Goal: Task Accomplishment & Management: Manage account settings

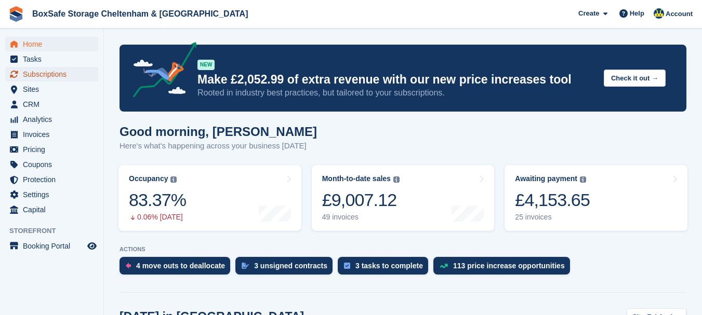
click at [60, 74] on span "Subscriptions" at bounding box center [54, 74] width 62 height 15
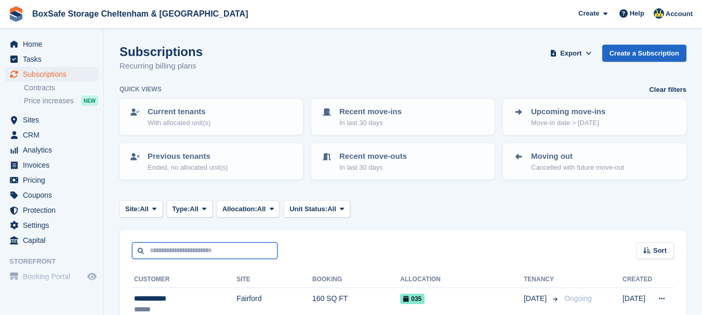
click at [182, 247] on input "text" at bounding box center [205, 251] width 146 height 17
type input "******"
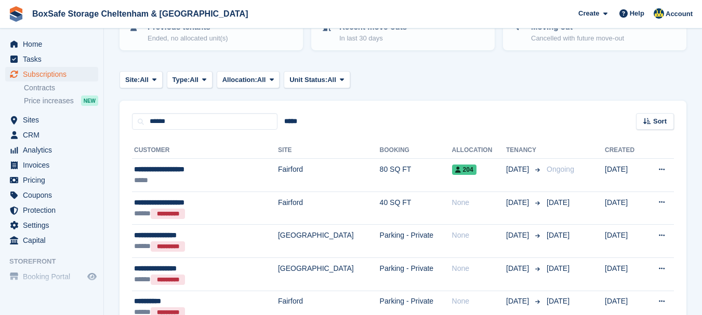
scroll to position [104, 0]
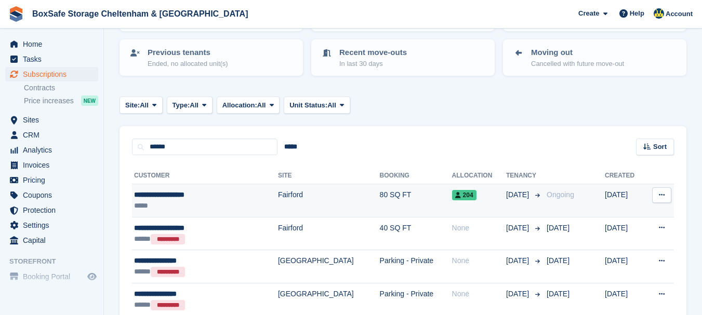
click at [161, 194] on div "**********" at bounding box center [187, 195] width 107 height 11
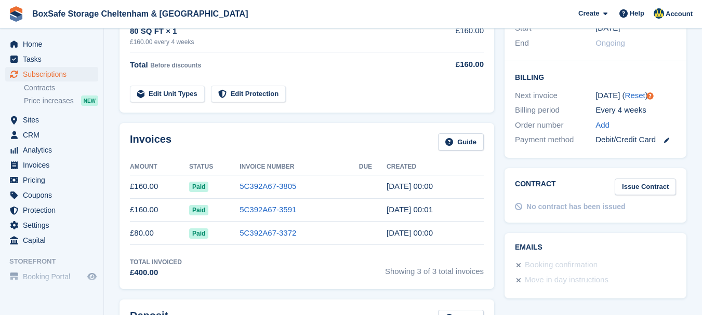
scroll to position [234, 0]
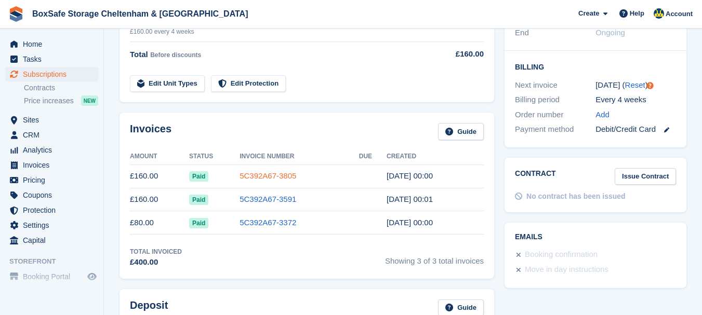
click at [280, 176] on link "5C392A67-3805" at bounding box center [268, 176] width 57 height 9
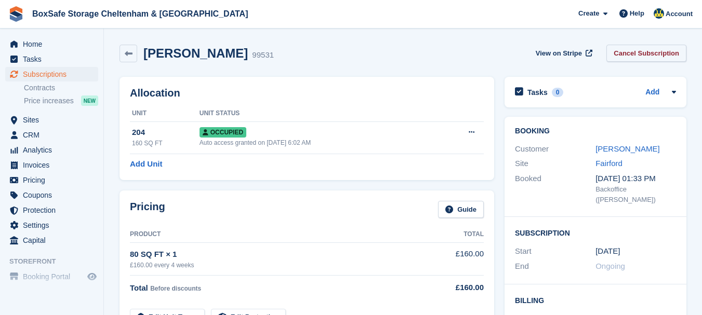
click at [630, 54] on link "Cancel Subscription" at bounding box center [647, 53] width 80 height 17
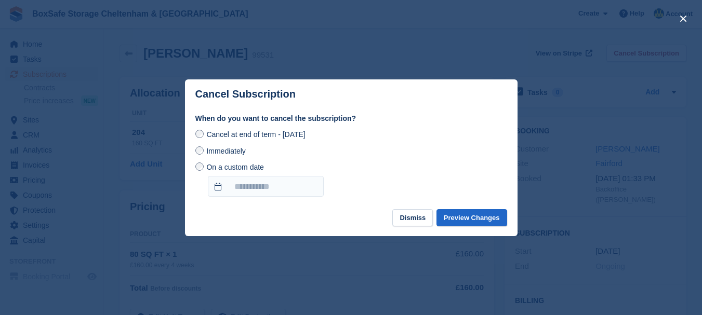
click at [269, 199] on div "When do you want to cancel the subscription? Cancel at end of term - Thursday, …" at bounding box center [351, 161] width 333 height 97
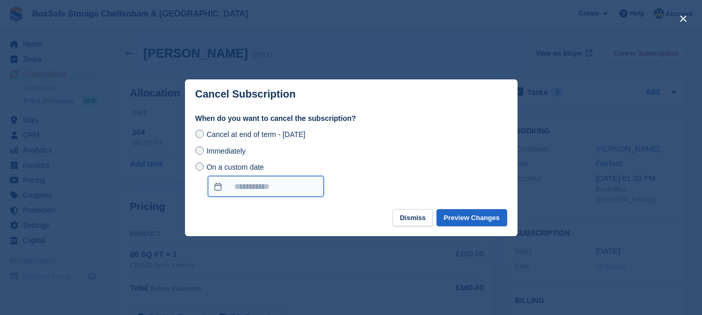
click at [269, 187] on input "On a custom date" at bounding box center [266, 186] width 116 height 21
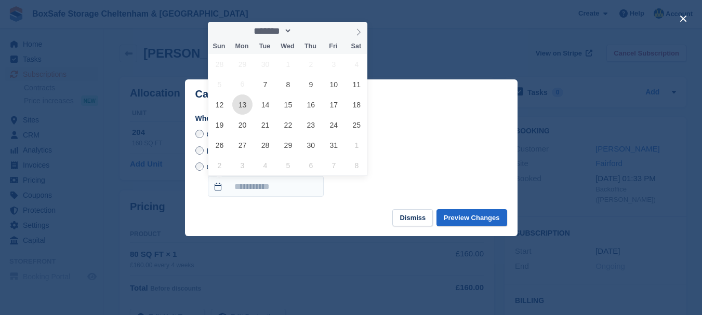
click at [240, 110] on span "13" at bounding box center [242, 105] width 20 height 20
type input "**********"
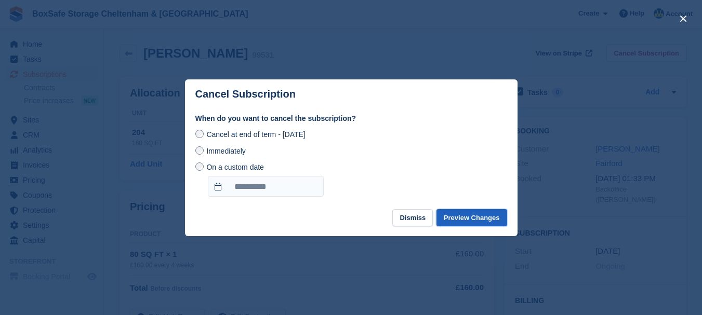
click at [469, 216] on button "Preview Changes" at bounding box center [472, 217] width 71 height 17
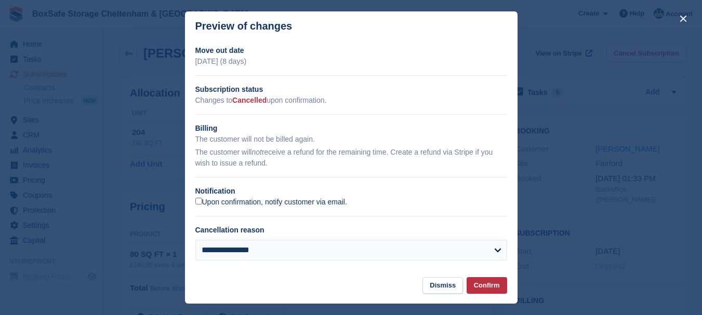
click at [336, 206] on label "Upon confirmation, notify customer via email." at bounding box center [271, 202] width 152 height 9
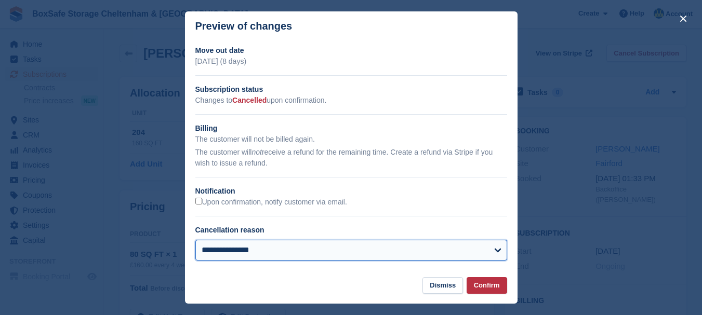
click at [347, 246] on select "**********" at bounding box center [351, 250] width 312 height 21
select select "**********"
click at [195, 241] on select "**********" at bounding box center [351, 250] width 312 height 21
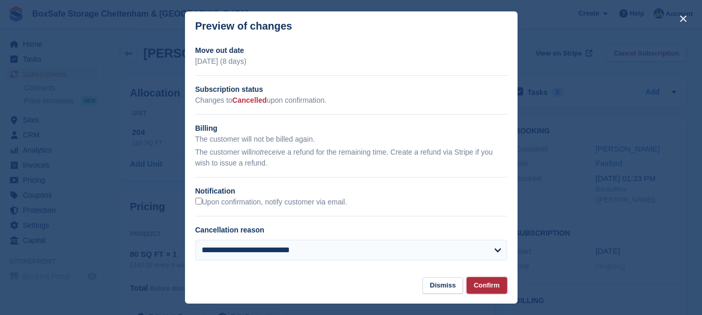
click at [488, 288] on button "Confirm" at bounding box center [487, 286] width 41 height 17
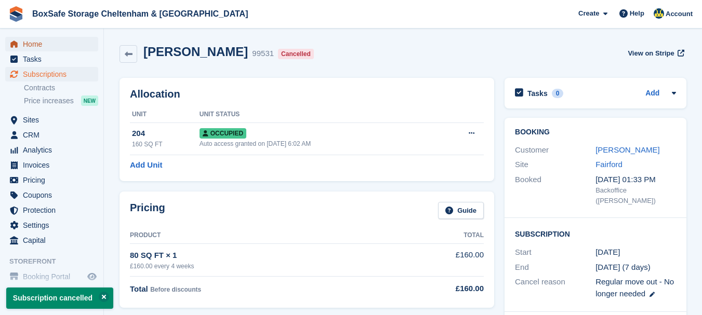
click at [28, 43] on span "Home" at bounding box center [54, 44] width 62 height 15
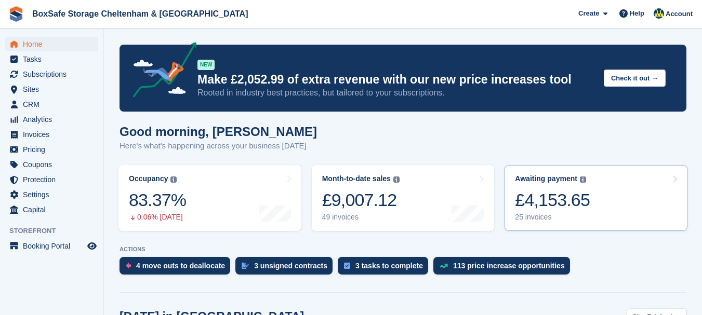
click at [558, 207] on div "£4,153.65" at bounding box center [552, 200] width 75 height 21
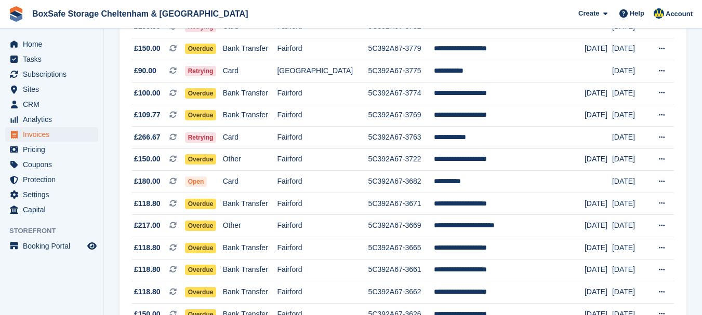
scroll to position [357, 0]
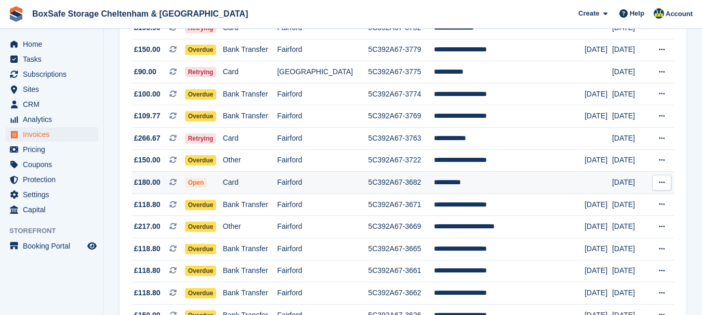
click at [392, 184] on td "5C392A67-3682" at bounding box center [401, 183] width 66 height 22
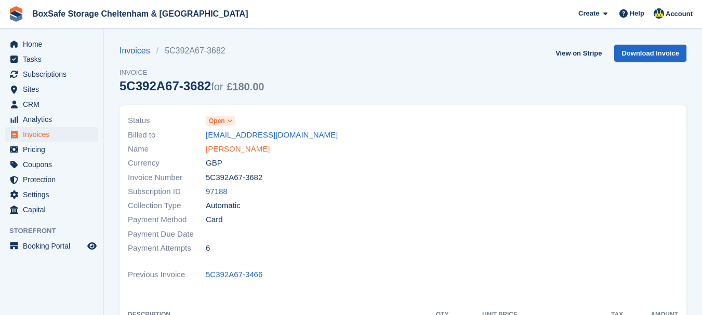
click at [229, 149] on link "[PERSON_NAME]" at bounding box center [238, 149] width 64 height 12
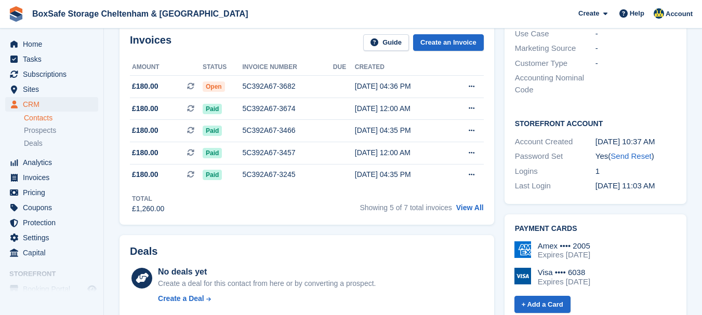
scroll to position [328, 0]
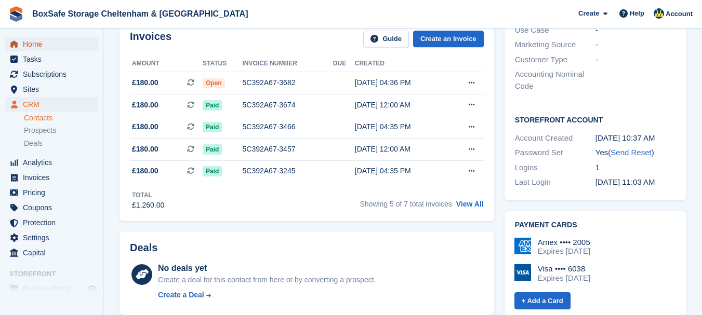
click at [71, 44] on span "Home" at bounding box center [54, 44] width 62 height 15
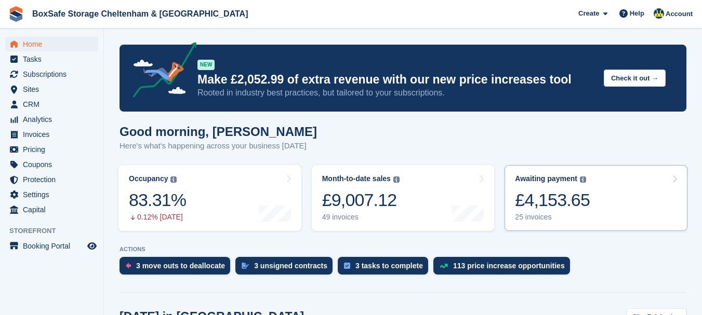
click at [573, 199] on div "£4,153.65" at bounding box center [552, 200] width 75 height 21
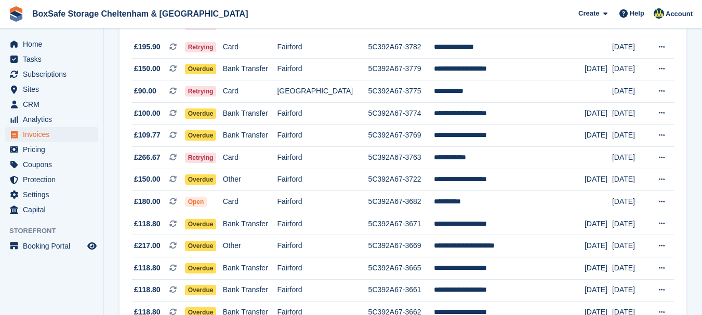
scroll to position [338, 0]
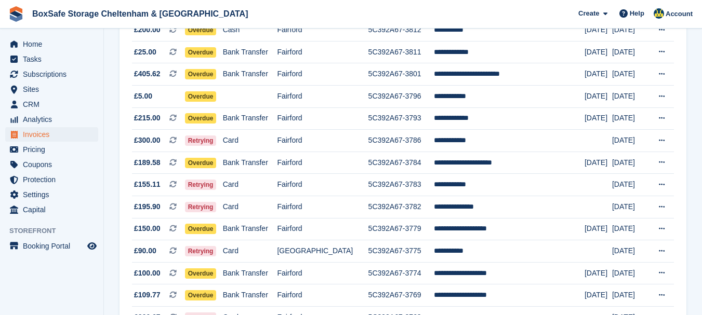
scroll to position [180, 0]
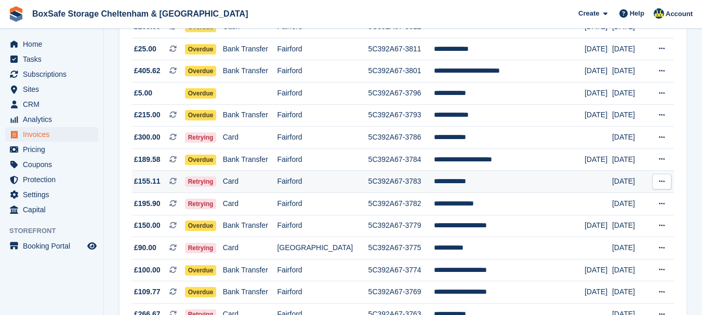
click at [466, 183] on td "**********" at bounding box center [509, 182] width 151 height 22
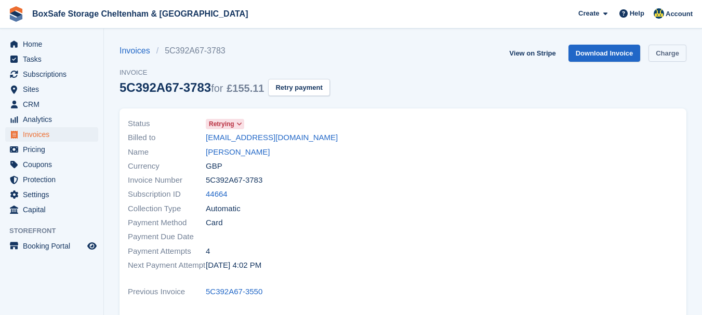
click at [669, 55] on link "Charge" at bounding box center [668, 53] width 38 height 17
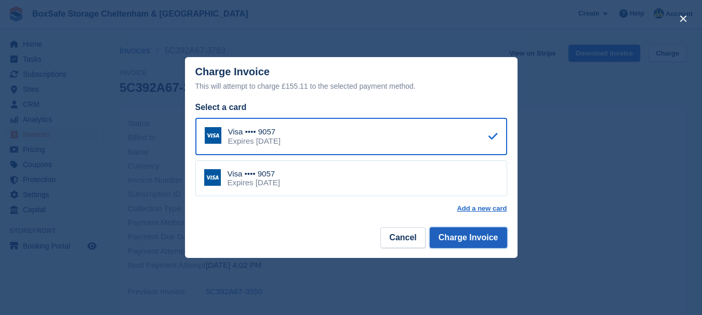
click at [469, 242] on button "Charge Invoice" at bounding box center [468, 238] width 77 height 21
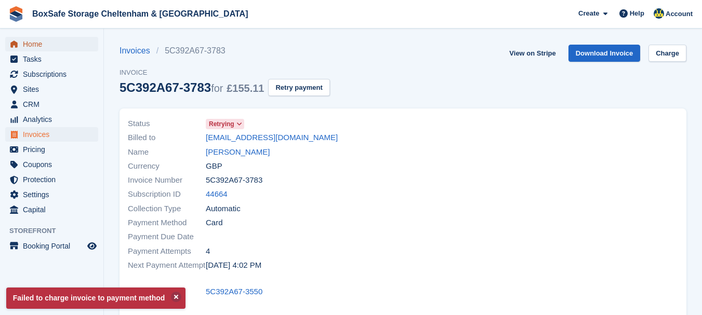
click at [49, 47] on span "Home" at bounding box center [54, 44] width 62 height 15
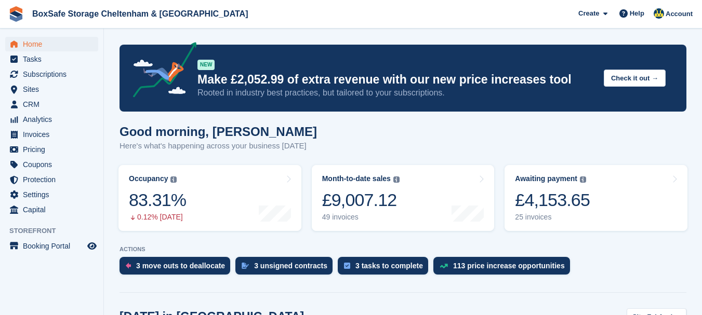
click at [581, 201] on div "£4,153.65" at bounding box center [552, 200] width 75 height 21
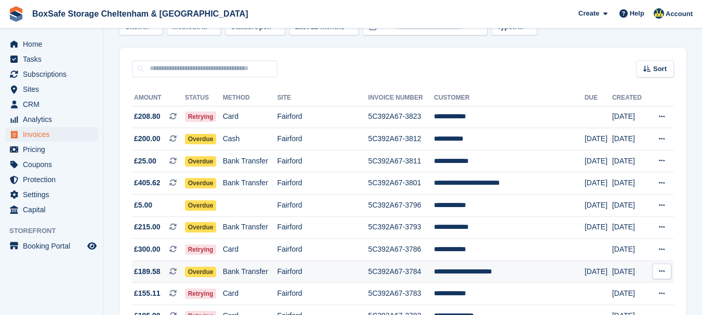
scroll to position [59, 0]
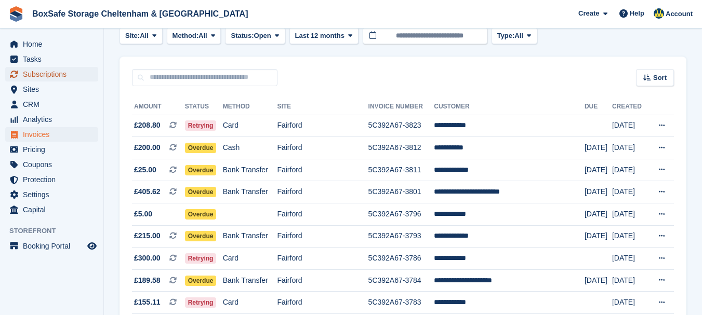
click at [63, 77] on span "Subscriptions" at bounding box center [54, 74] width 62 height 15
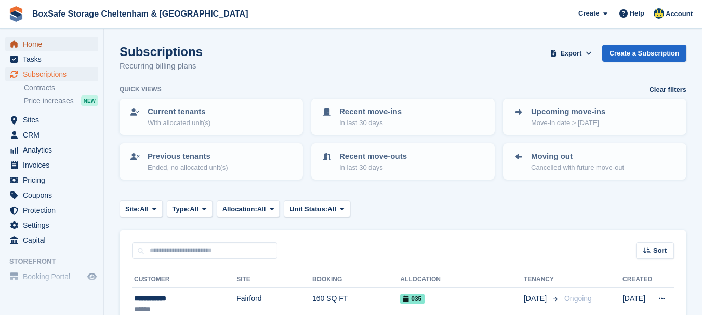
click at [68, 45] on span "Home" at bounding box center [54, 44] width 62 height 15
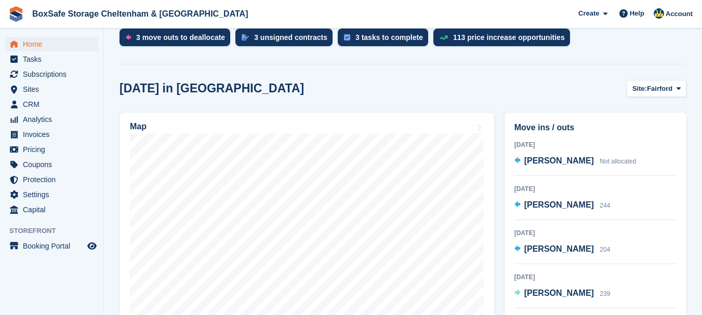
scroll to position [256, 0]
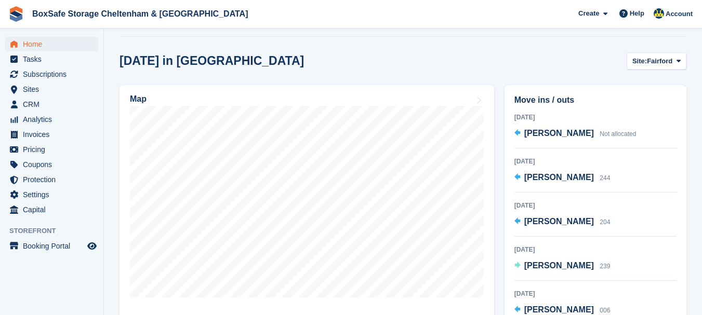
click at [653, 64] on span "Fairford" at bounding box center [659, 61] width 25 height 10
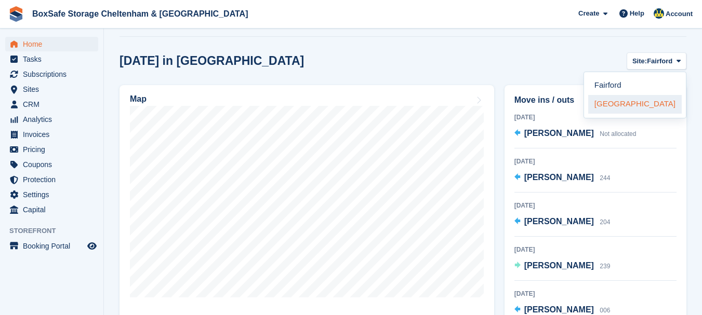
click at [638, 106] on link "[GEOGRAPHIC_DATA]" at bounding box center [635, 104] width 94 height 19
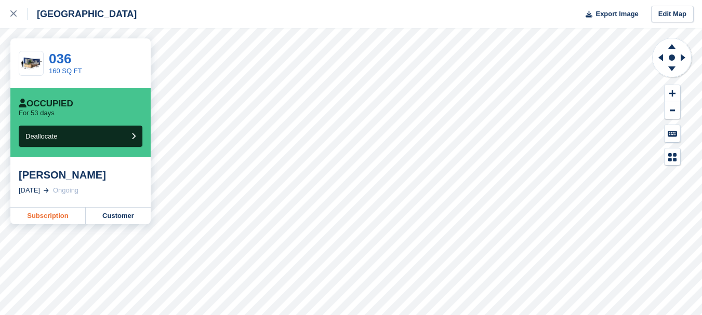
click at [52, 219] on link "Subscription" at bounding box center [47, 216] width 75 height 17
click at [11, 15] on icon at bounding box center [13, 13] width 6 height 6
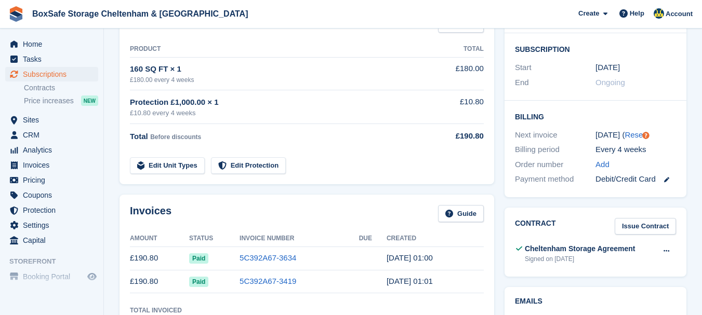
scroll to position [187, 0]
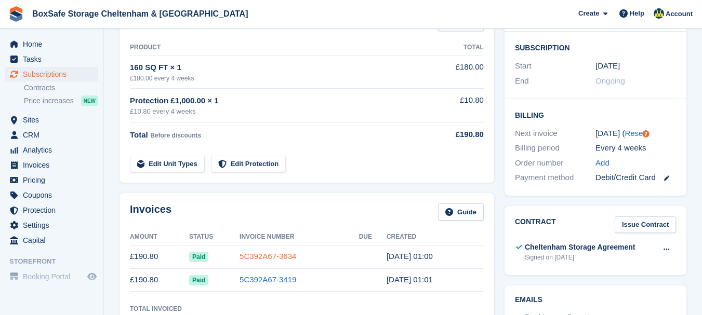
click at [274, 255] on link "5C392A67-3634" at bounding box center [268, 256] width 57 height 9
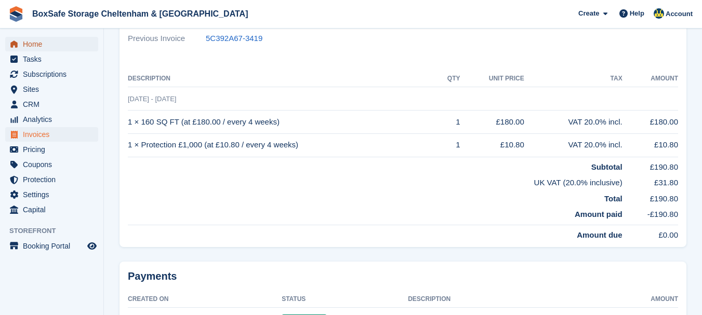
click at [33, 40] on span "Home" at bounding box center [54, 44] width 62 height 15
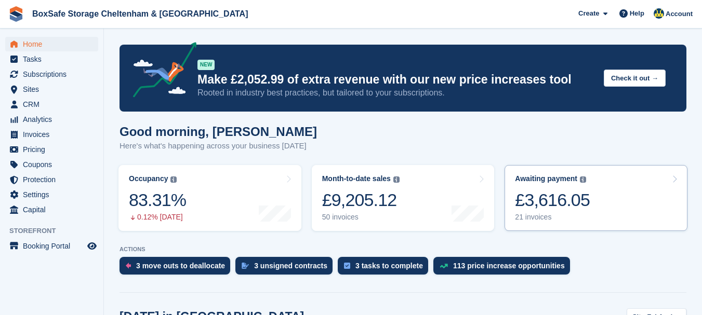
click at [565, 197] on div "£3,616.05" at bounding box center [552, 200] width 75 height 21
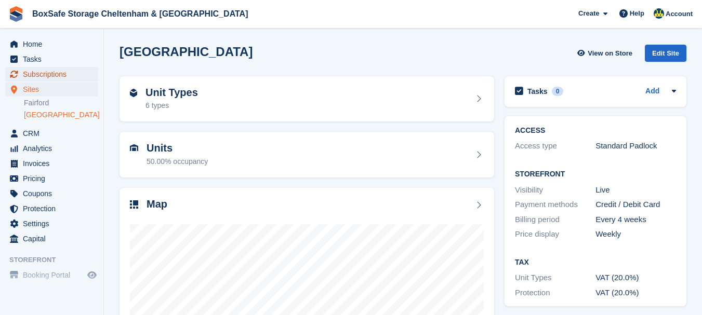
click at [39, 68] on span "Subscriptions" at bounding box center [54, 74] width 62 height 15
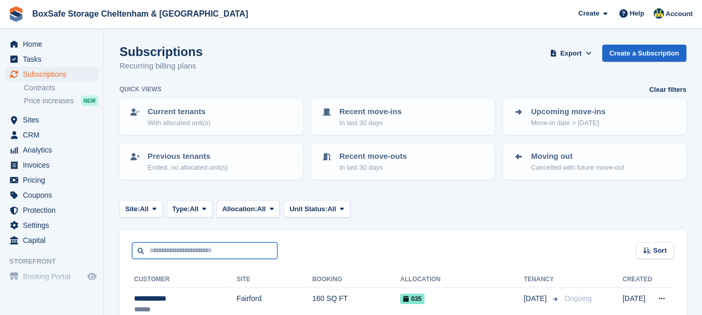
click at [192, 248] on input "text" at bounding box center [205, 251] width 146 height 17
type input "****"
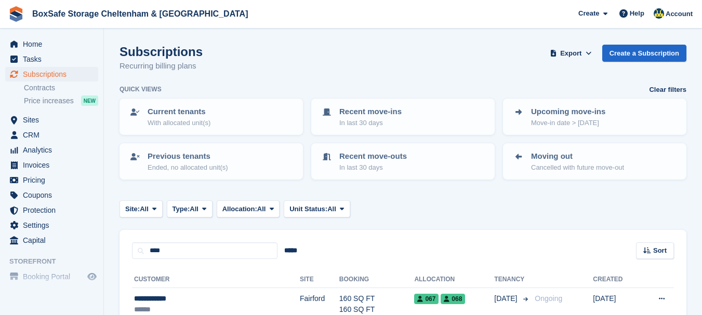
click at [116, 244] on section "Subscriptions Recurring billing plans Export Export Subscriptions Export a CSV …" at bounding box center [403, 252] width 598 height 505
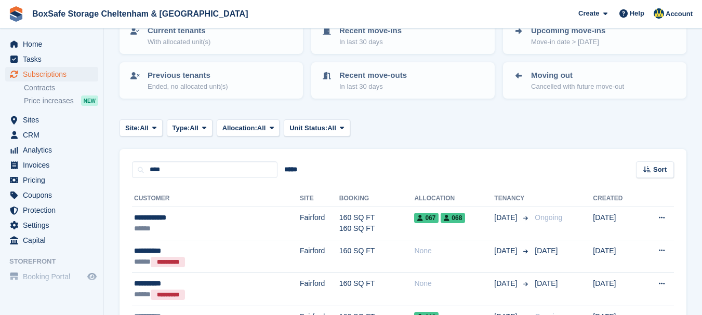
scroll to position [83, 0]
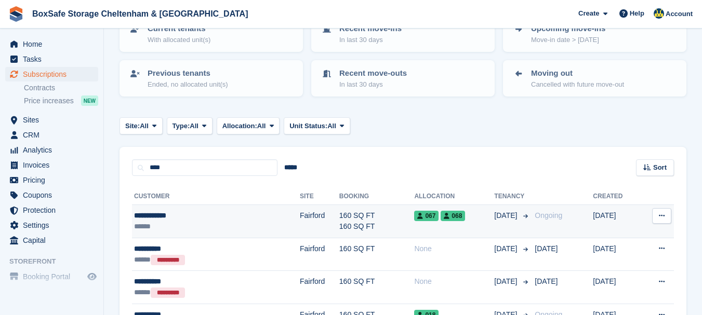
click at [150, 212] on div "**********" at bounding box center [186, 215] width 105 height 11
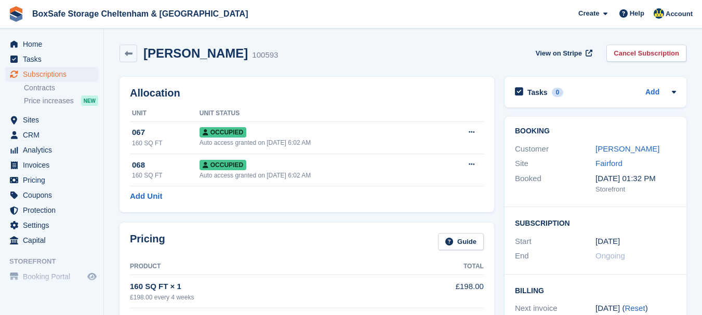
scroll to position [276, 0]
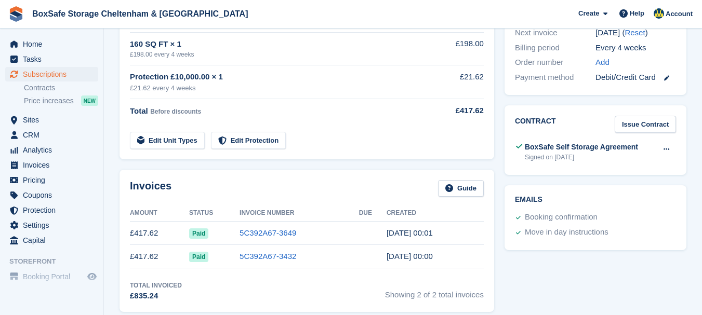
drag, startPoint x: 709, startPoint y: 89, endPoint x: 709, endPoint y: 97, distance: 8.3
click at [278, 234] on link "5C392A67-3649" at bounding box center [268, 233] width 57 height 9
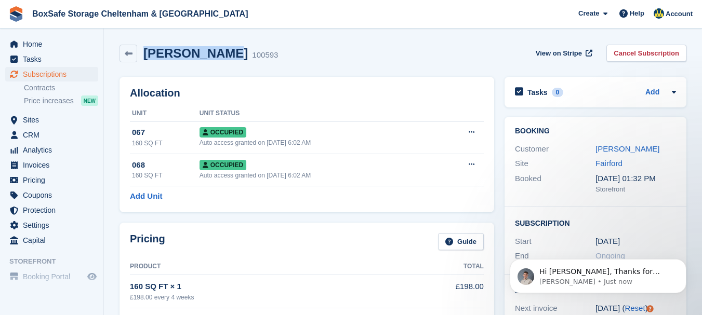
drag, startPoint x: 203, startPoint y: 52, endPoint x: 148, endPoint y: 55, distance: 55.7
click at [148, 55] on div "Neil Killick 100593" at bounding box center [207, 53] width 141 height 15
copy h2 "Neil Killick"
click at [634, 60] on link "Cancel Subscription" at bounding box center [647, 53] width 80 height 17
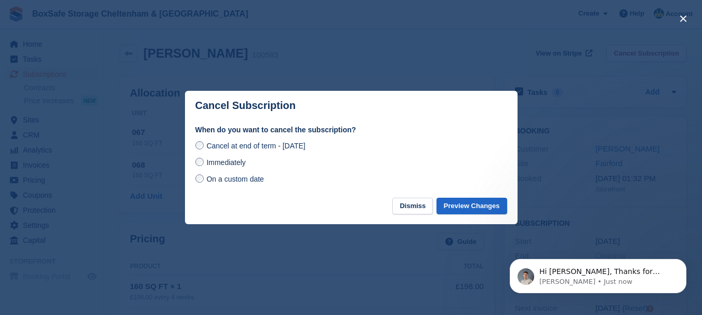
click at [204, 180] on label "On a custom date" at bounding box center [229, 179] width 69 height 11
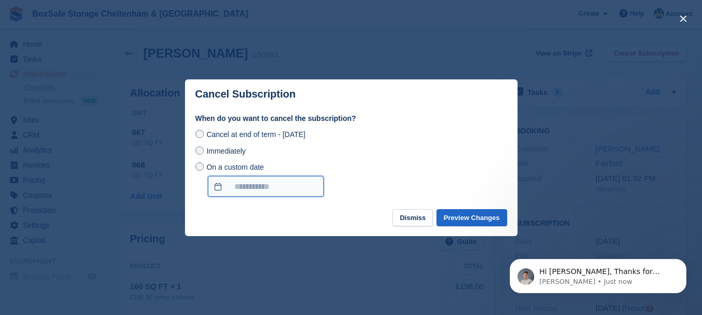
click at [280, 192] on input "On a custom date" at bounding box center [266, 186] width 116 height 21
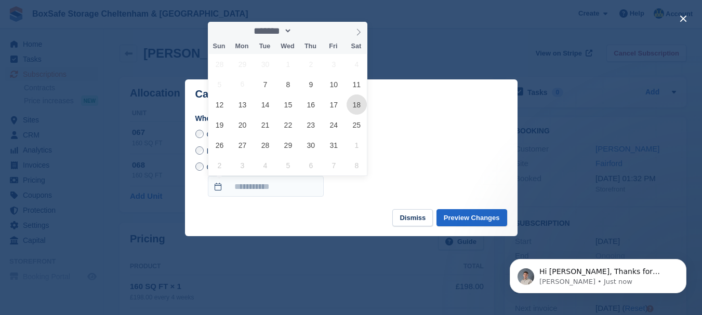
click at [353, 107] on span "18" at bounding box center [357, 105] width 20 height 20
type input "**********"
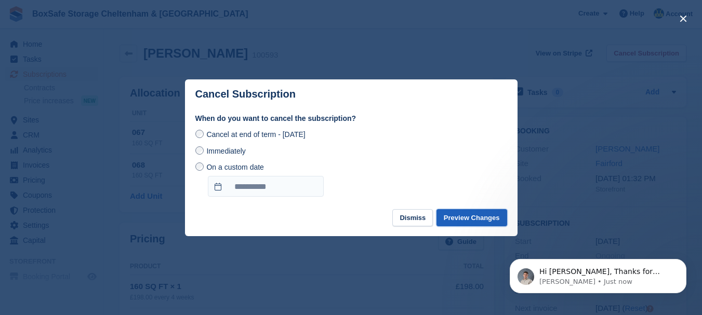
click at [465, 222] on button "Preview Changes" at bounding box center [472, 217] width 71 height 17
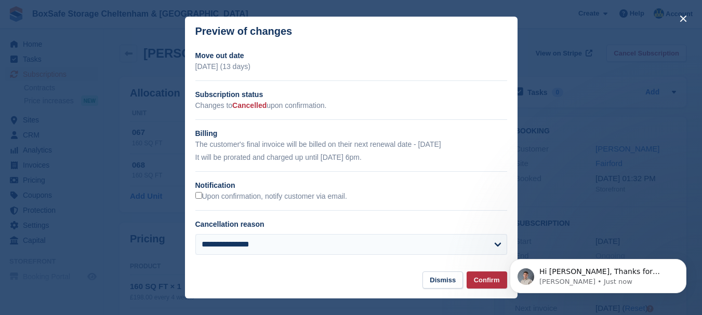
click at [324, 204] on div "**********" at bounding box center [351, 156] width 333 height 213
click at [323, 191] on h2 "Notification" at bounding box center [351, 185] width 312 height 11
click at [322, 193] on label "Upon confirmation, notify customer via email." at bounding box center [271, 196] width 152 height 9
click at [323, 202] on label "Upon confirmation, notify customer via email." at bounding box center [271, 196] width 152 height 9
click at [325, 201] on label "Upon confirmation, notify customer via email." at bounding box center [271, 196] width 152 height 9
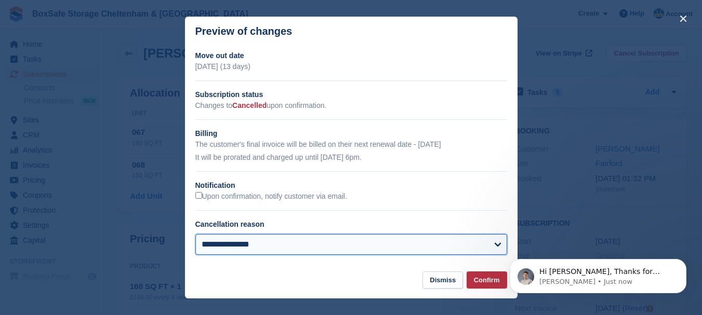
click at [335, 253] on select "**********" at bounding box center [351, 244] width 312 height 21
select select "**********"
click at [195, 235] on select "**********" at bounding box center [351, 244] width 312 height 21
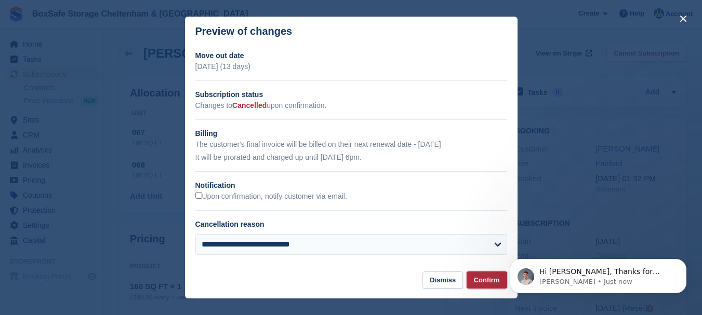
click at [481, 282] on button "Confirm" at bounding box center [487, 280] width 41 height 17
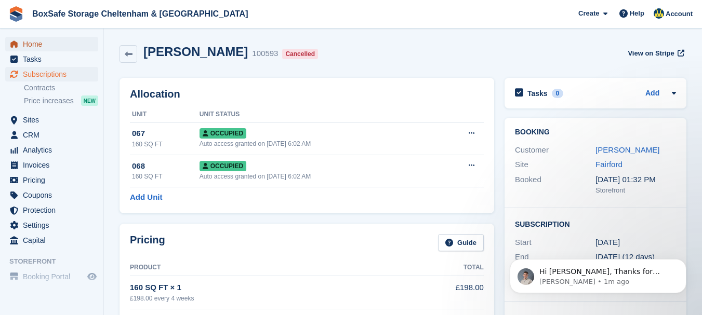
click at [55, 43] on span "Home" at bounding box center [54, 44] width 62 height 15
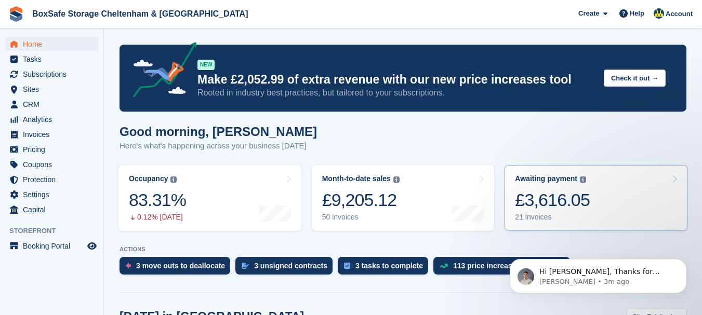
click at [565, 211] on div "£3,616.05" at bounding box center [552, 200] width 75 height 21
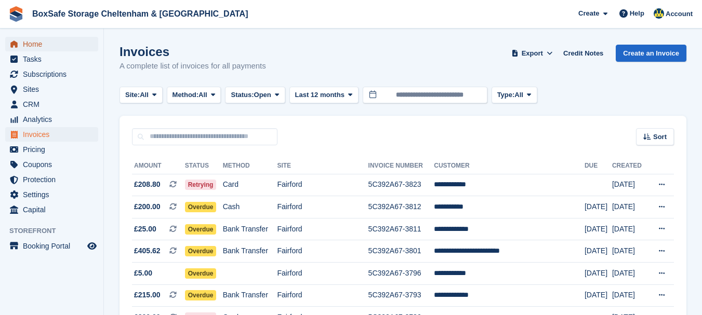
click at [29, 43] on span "Home" at bounding box center [54, 44] width 62 height 15
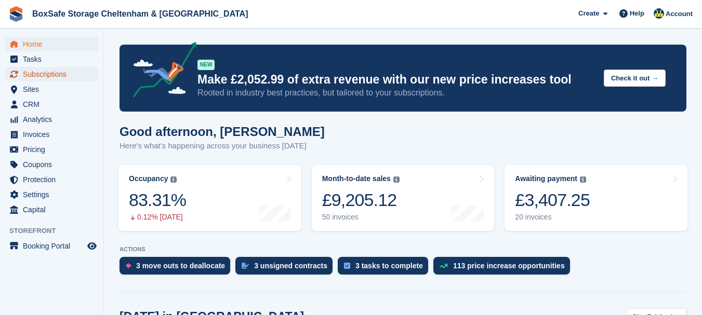
click at [38, 77] on span "Subscriptions" at bounding box center [54, 74] width 62 height 15
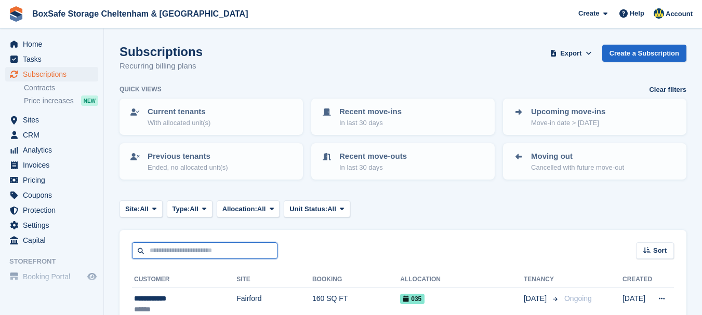
click at [182, 252] on input "text" at bounding box center [205, 251] width 146 height 17
type input "****"
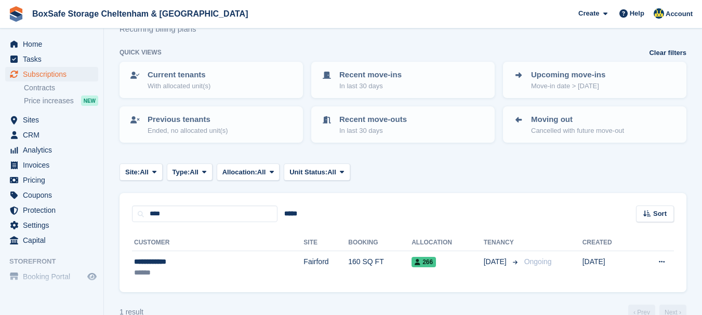
scroll to position [58, 0]
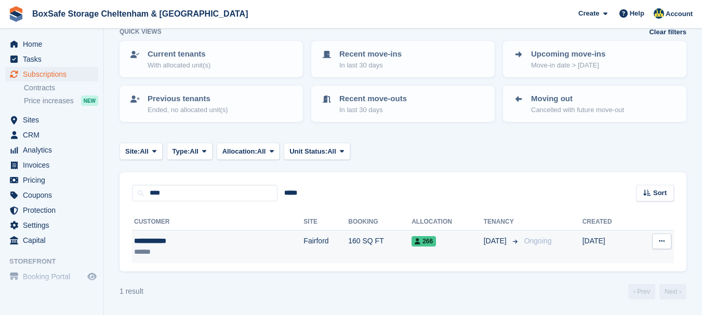
click at [160, 240] on div "**********" at bounding box center [181, 241] width 95 height 11
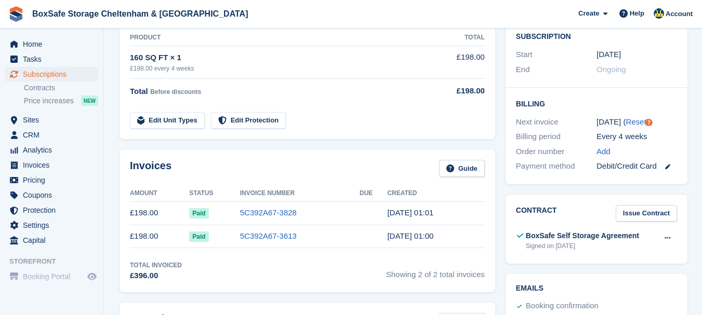
scroll to position [176, 0]
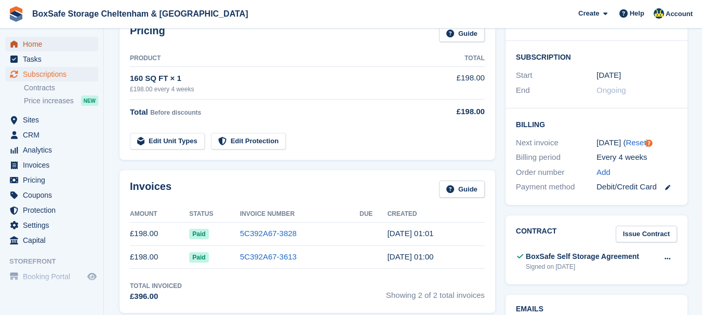
click at [35, 47] on span "Home" at bounding box center [54, 44] width 62 height 15
